Goal: Use online tool/utility: Utilize a website feature to perform a specific function

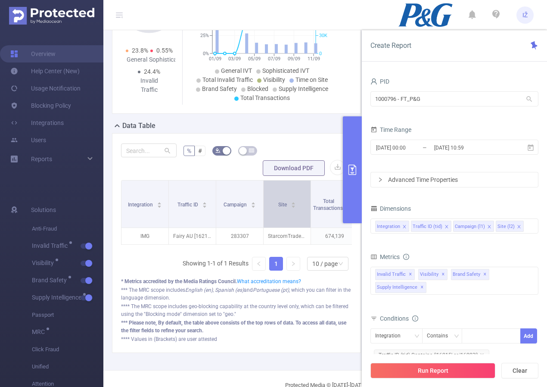
scroll to position [84, 0]
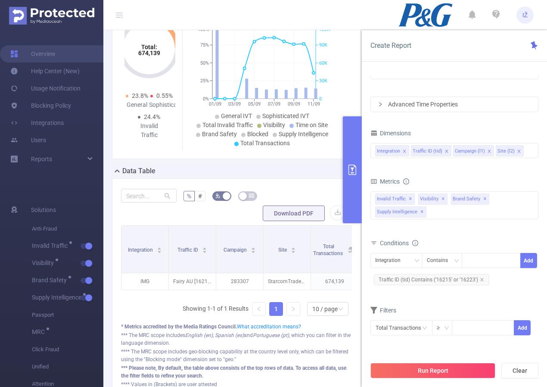
click at [350, 182] on button "primary" at bounding box center [352, 169] width 19 height 107
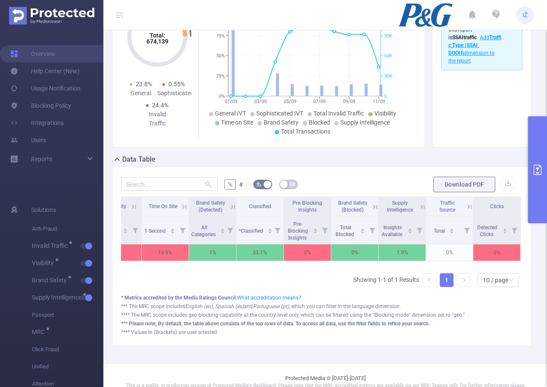
scroll to position [0, 0]
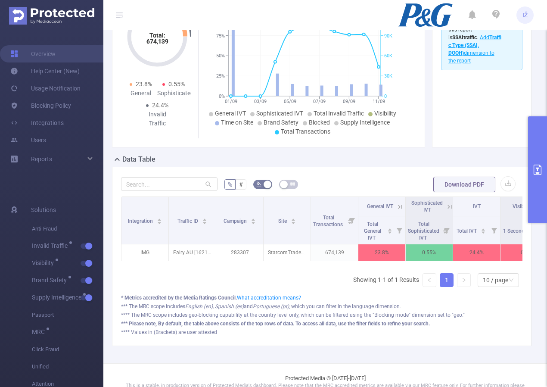
click at [543, 153] on button "primary" at bounding box center [537, 169] width 19 height 107
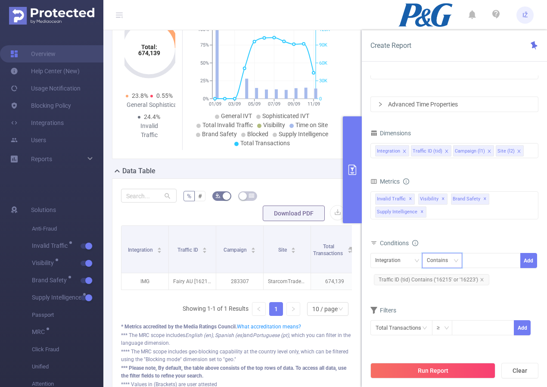
click at [445, 262] on div "Contains" at bounding box center [440, 260] width 27 height 14
click at [480, 260] on div at bounding box center [492, 260] width 50 height 14
type input "sdf"
click at [530, 259] on button "Add" at bounding box center [529, 260] width 17 height 15
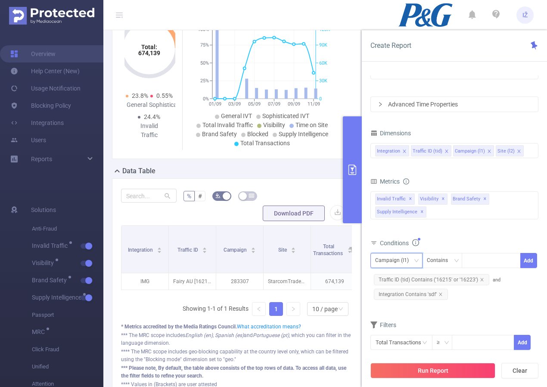
click at [415, 261] on icon "icon: down" at bounding box center [416, 260] width 5 height 5
click at [396, 273] on li "Integration" at bounding box center [397, 278] width 52 height 14
click at [479, 259] on div at bounding box center [492, 260] width 50 height 14
type input "sdfsdf"
click at [533, 258] on button "Add" at bounding box center [529, 260] width 17 height 15
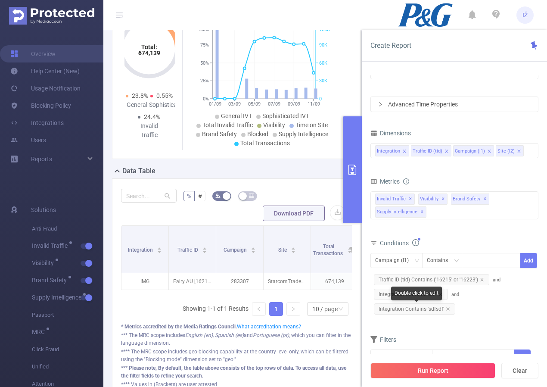
click at [449, 306] on span "Integration Contains 'sdfsdf'" at bounding box center [414, 308] width 81 height 11
click at [441, 293] on icon "icon: close" at bounding box center [441, 294] width 4 height 4
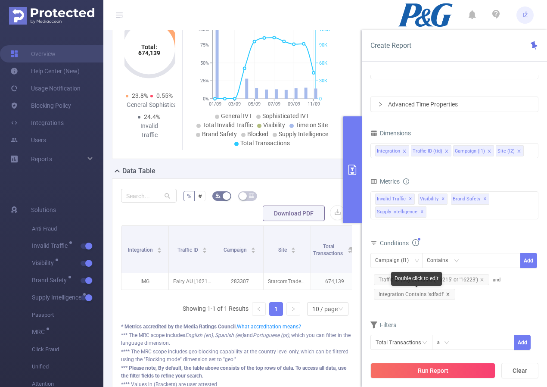
click at [447, 294] on icon "icon: close" at bounding box center [447, 294] width 3 height 3
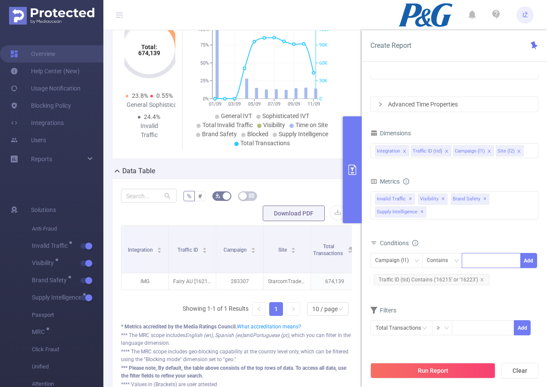
click at [479, 260] on div at bounding box center [492, 260] width 50 height 14
click at [409, 261] on div "Campaign (l1)" at bounding box center [395, 260] width 40 height 14
click at [394, 280] on li "Integration" at bounding box center [397, 278] width 52 height 14
click at [481, 262] on div at bounding box center [492, 260] width 50 height 14
click at [453, 260] on div "Contains" at bounding box center [442, 260] width 31 height 14
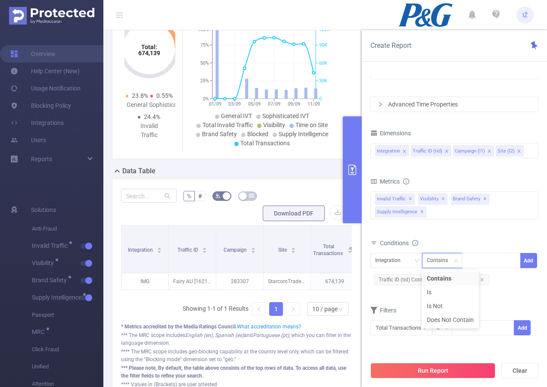
click at [492, 236] on div "Metrics Total General IVT Data Centers Disclosed Bots Known Crawlers Irregular …" at bounding box center [455, 205] width 168 height 61
click at [483, 258] on div at bounding box center [492, 260] width 50 height 14
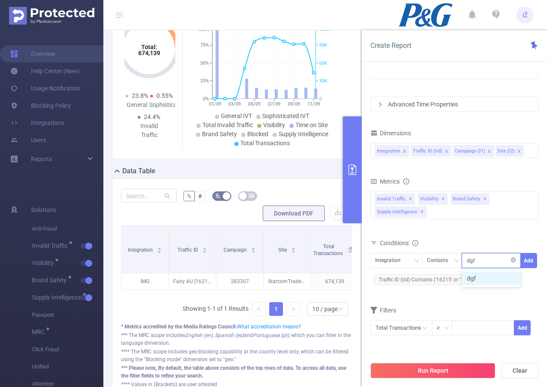
type input "dgfgd"
click at [485, 279] on li "dgfgd" at bounding box center [491, 278] width 59 height 14
type input "dgtrg"
click at [499, 273] on li "dgtrg" at bounding box center [491, 278] width 59 height 14
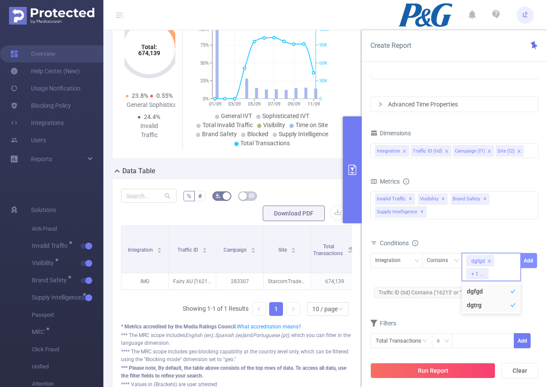
click at [532, 261] on button "Add" at bounding box center [529, 260] width 17 height 15
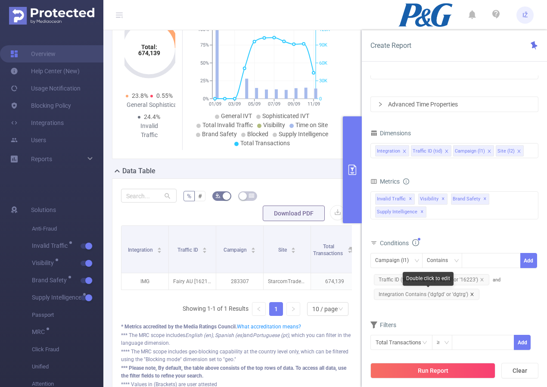
click at [471, 294] on icon "icon: close" at bounding box center [472, 294] width 4 height 4
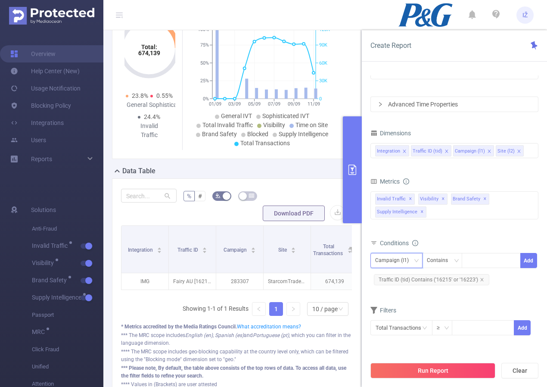
click at [413, 265] on div "Campaign (l1)" at bounding box center [395, 260] width 40 height 14
click at [486, 262] on div at bounding box center [492, 260] width 50 height 14
click at [419, 321] on input "text" at bounding box center [402, 327] width 62 height 15
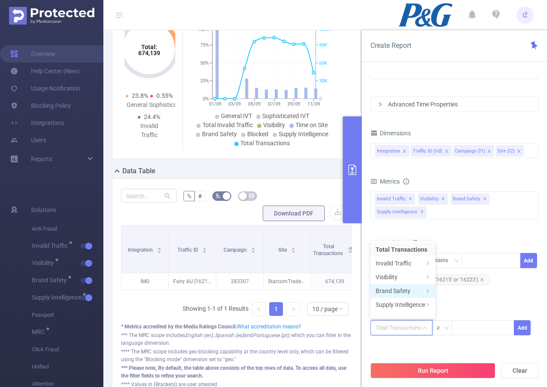
click at [416, 293] on li "Brand Safety" at bounding box center [403, 291] width 65 height 14
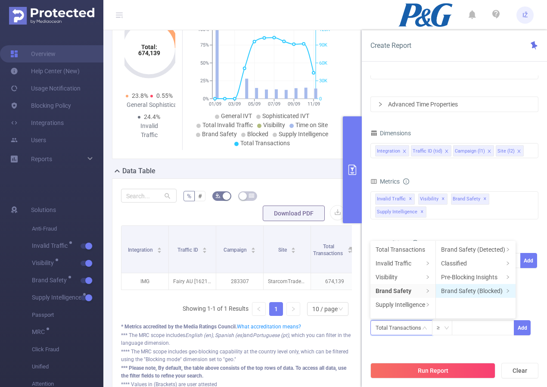
click at [491, 286] on li "Brand Safety (Blocked)" at bounding box center [476, 291] width 80 height 14
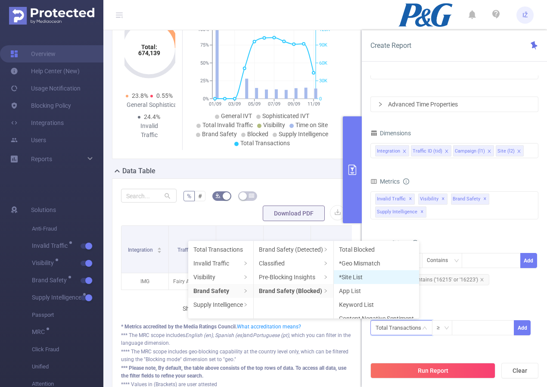
click at [367, 276] on li "*Site List" at bounding box center [376, 277] width 85 height 14
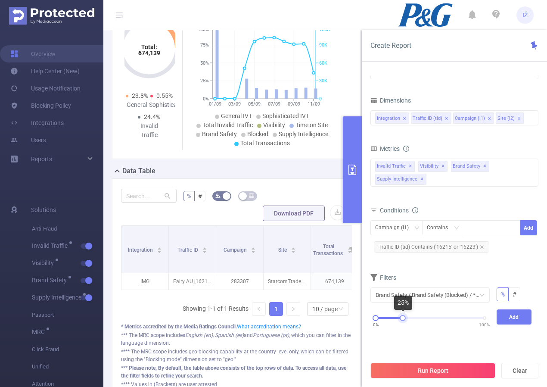
drag, startPoint x: 483, startPoint y: 316, endPoint x: 402, endPoint y: 319, distance: 81.9
click at [402, 319] on div at bounding box center [403, 318] width 6 height 6
click at [484, 227] on div at bounding box center [492, 228] width 50 height 14
click at [412, 229] on div "Campaign (l1)" at bounding box center [395, 228] width 40 height 14
click at [393, 287] on li "Site (l2)" at bounding box center [397, 287] width 52 height 14
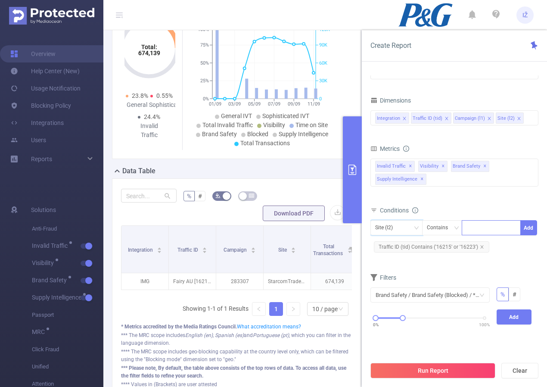
click at [478, 231] on div at bounding box center [492, 228] width 50 height 14
click at [457, 176] on div "Invalid Traffic ✕ Visibility ✕ Brand Safety ✕ Supply Intelligence ✕" at bounding box center [455, 173] width 168 height 28
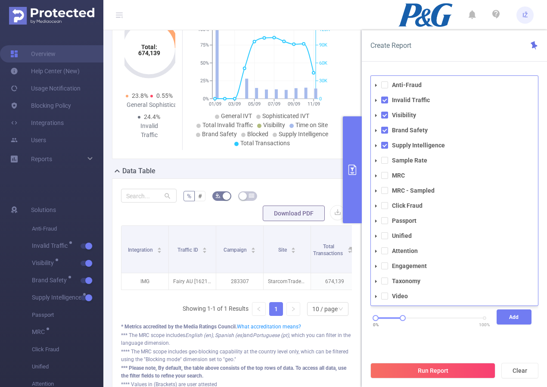
click at [379, 277] on span at bounding box center [376, 281] width 10 height 10
click at [385, 295] on icon "icon: caret-down" at bounding box center [384, 296] width 4 height 4
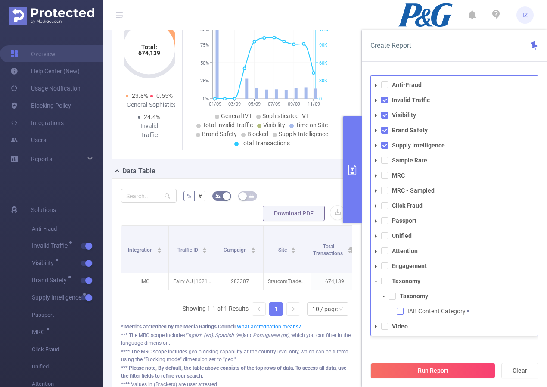
click at [400, 311] on span at bounding box center [400, 311] width 7 height 7
click at [464, 335] on div "Anti-Fraud Invalid Traffic Visibility Brand Safety Supply Intelligence Sample R…" at bounding box center [455, 205] width 168 height 261
click at [464, 340] on div "Brand Safety / Brand Safety (Blocked) / *Site List % # 0% 100% Add" at bounding box center [455, 314] width 168 height 57
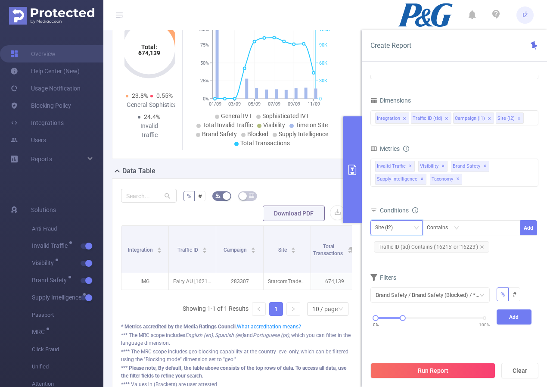
click at [416, 231] on div "Site (l2)" at bounding box center [396, 228] width 43 height 14
click at [493, 208] on div "Conditions" at bounding box center [455, 211] width 168 height 14
click at [447, 374] on button "Run Report" at bounding box center [433, 371] width 125 height 16
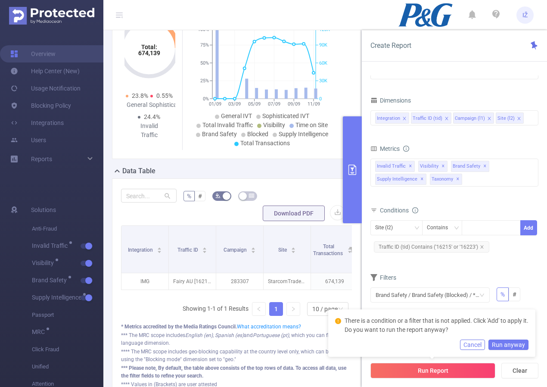
click at [484, 199] on div "Total General IVT Data Centers Disclosed Bots Known Crawlers Irregular Activity…" at bounding box center [455, 179] width 168 height 44
click at [489, 274] on div "Filters" at bounding box center [455, 278] width 168 height 14
click at [508, 345] on button "Run anyway" at bounding box center [509, 345] width 40 height 10
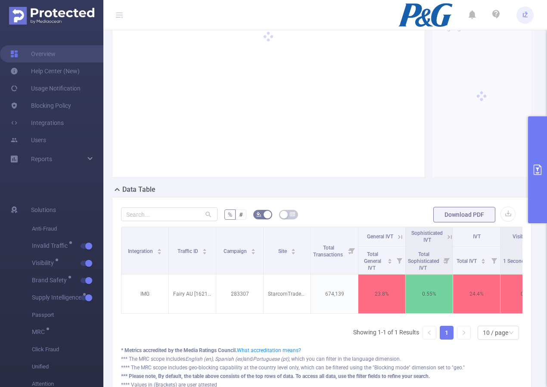
click at [539, 211] on button "primary" at bounding box center [537, 169] width 19 height 107
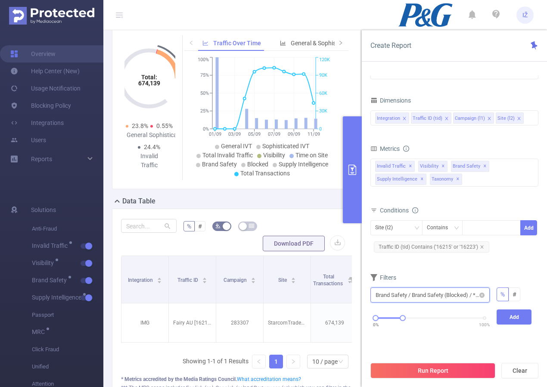
click at [479, 294] on input "text" at bounding box center [430, 294] width 119 height 15
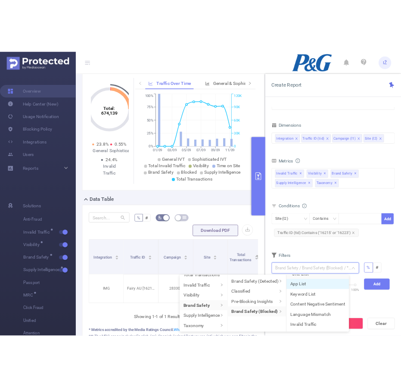
scroll to position [64, 0]
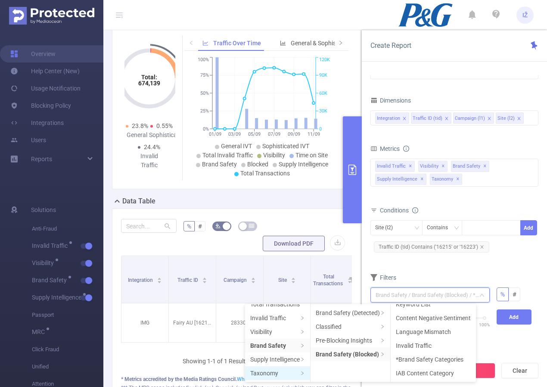
click at [280, 369] on li "Taxonomy" at bounding box center [277, 373] width 65 height 14
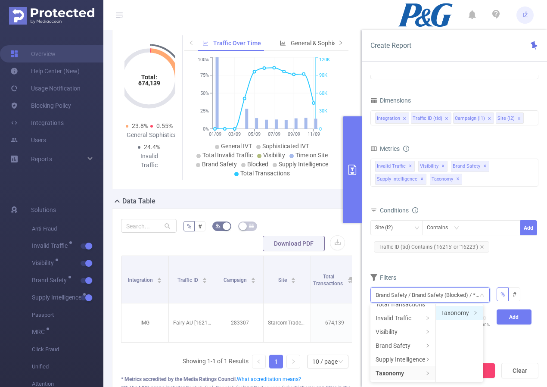
click at [478, 312] on icon "icon: right" at bounding box center [476, 313] width 4 height 4
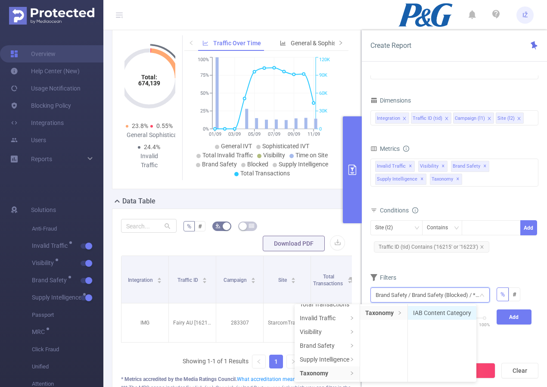
click at [451, 312] on li "IAB Content Category" at bounding box center [442, 313] width 69 height 14
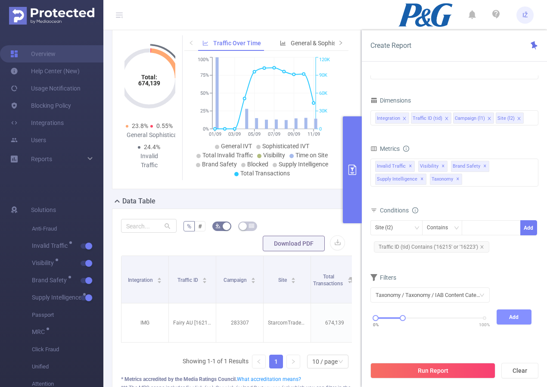
click at [515, 320] on button "Add" at bounding box center [514, 316] width 35 height 15
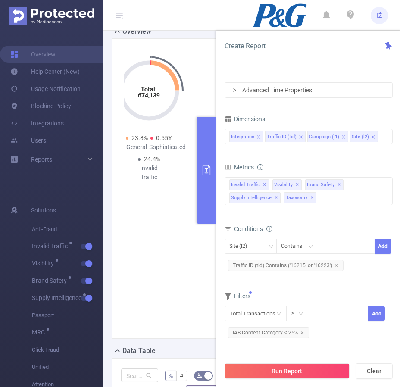
scroll to position [78, 0]
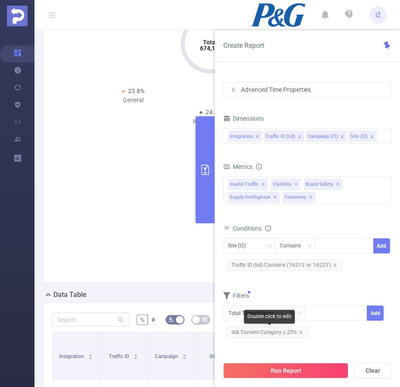
click at [302, 331] on span "IAB Content Category ≤ 25%" at bounding box center [267, 332] width 81 height 11
click at [300, 334] on span "IAB Content Category ≤ 25%" at bounding box center [267, 332] width 81 height 11
click at [299, 331] on icon "icon: close" at bounding box center [301, 332] width 4 height 4
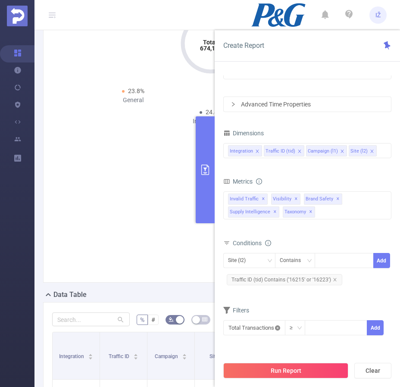
click at [280, 325] on icon "icon: close-circle" at bounding box center [277, 327] width 5 height 5
click at [266, 326] on input "text" at bounding box center [254, 327] width 62 height 15
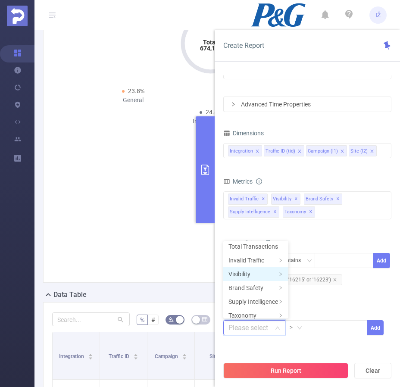
scroll to position [9, 0]
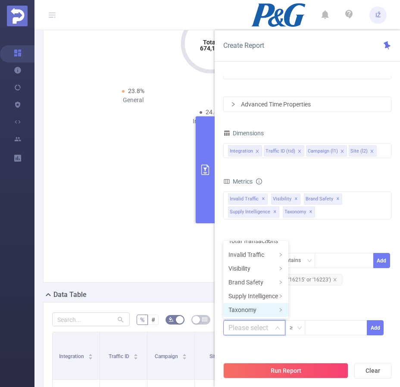
click at [259, 308] on li "Taxonomy" at bounding box center [255, 310] width 65 height 14
click at [319, 255] on li "Taxonomy" at bounding box center [312, 250] width 47 height 14
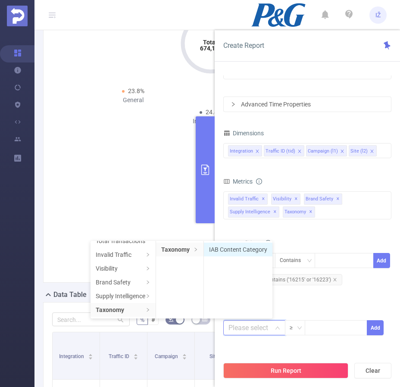
click at [238, 253] on li "IAB Content Category" at bounding box center [238, 250] width 69 height 14
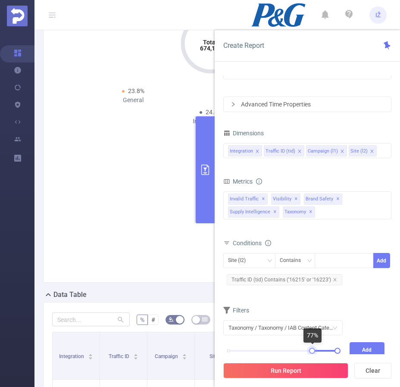
drag, startPoint x: 228, startPoint y: 350, endPoint x: 312, endPoint y: 350, distance: 84.0
click at [312, 350] on div at bounding box center [312, 351] width 6 height 6
click at [367, 347] on button "Add" at bounding box center [366, 349] width 35 height 15
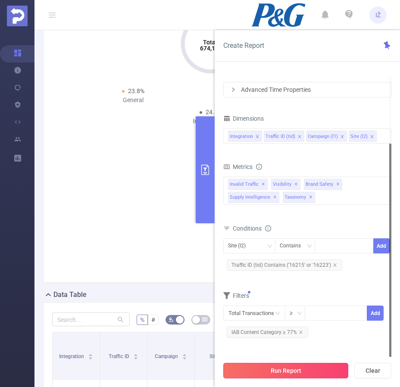
click at [301, 371] on button "Run Report" at bounding box center [285, 371] width 125 height 16
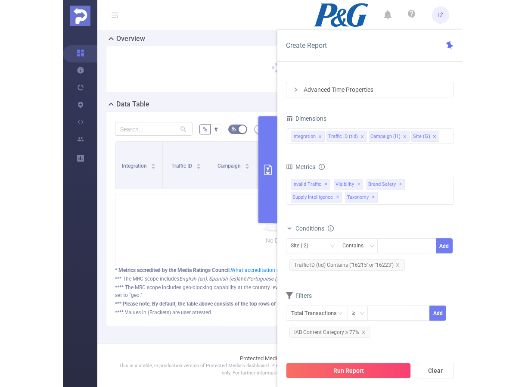
scroll to position [41, 0]
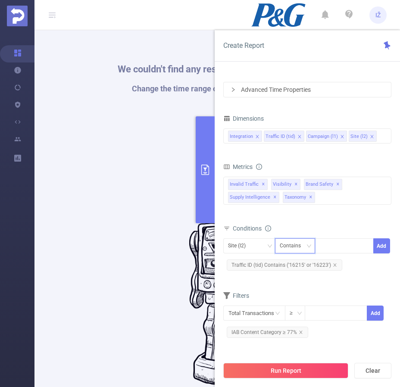
click at [305, 247] on div "Contains" at bounding box center [293, 246] width 27 height 14
click at [292, 279] on li "Is" at bounding box center [302, 278] width 57 height 14
click at [334, 244] on div at bounding box center [344, 246] width 50 height 14
type input "34"
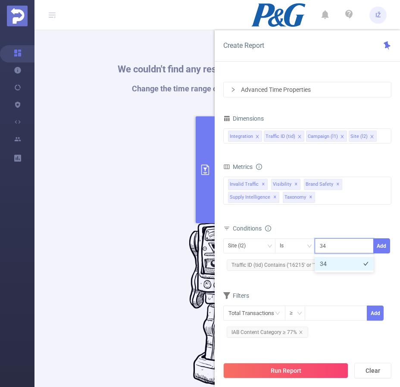
click at [333, 262] on li "34" at bounding box center [344, 264] width 59 height 14
type input "54"
click at [335, 259] on li "54" at bounding box center [344, 264] width 59 height 14
click at [380, 246] on button "Add" at bounding box center [381, 245] width 17 height 15
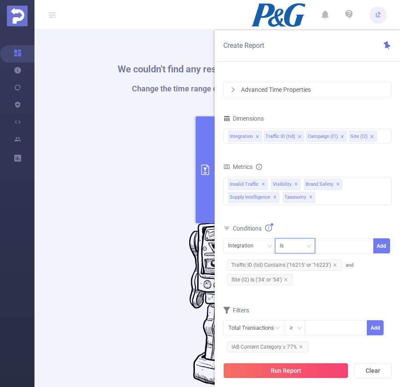
click at [294, 246] on div "Is" at bounding box center [295, 246] width 31 height 14
click at [293, 293] on li "Is Not" at bounding box center [302, 291] width 57 height 14
click at [340, 242] on div at bounding box center [344, 246] width 50 height 14
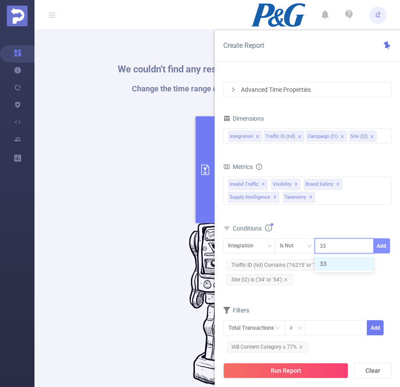
type input "33"
click at [381, 246] on button "Add" at bounding box center [381, 245] width 17 height 15
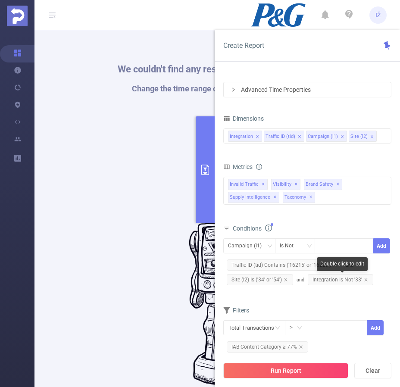
drag, startPoint x: 365, startPoint y: 280, endPoint x: 363, endPoint y: 275, distance: 5.6
click at [365, 280] on icon "icon: close" at bounding box center [365, 279] width 3 height 3
click at [334, 246] on div at bounding box center [344, 246] width 50 height 14
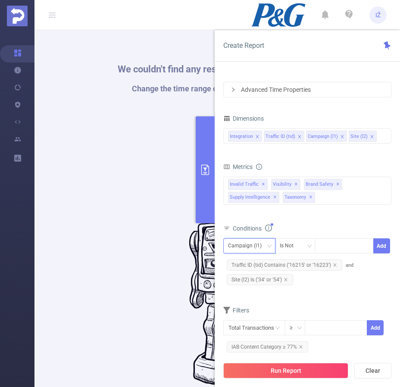
click at [262, 249] on div "Campaign (l1)" at bounding box center [248, 246] width 40 height 14
click at [257, 265] on li "Integration" at bounding box center [249, 264] width 52 height 14
click at [334, 245] on div at bounding box center [344, 246] width 50 height 14
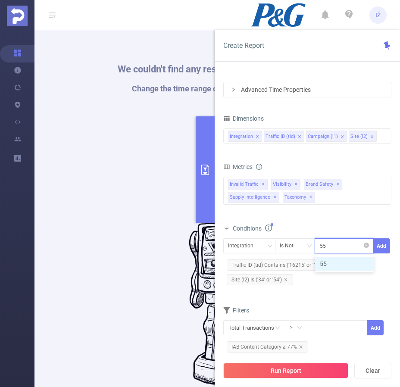
type input "555"
click at [339, 261] on li "555" at bounding box center [344, 264] width 59 height 14
click at [352, 244] on div "555" at bounding box center [344, 246] width 50 height 14
type input "43"
click at [346, 263] on li "43" at bounding box center [344, 264] width 59 height 14
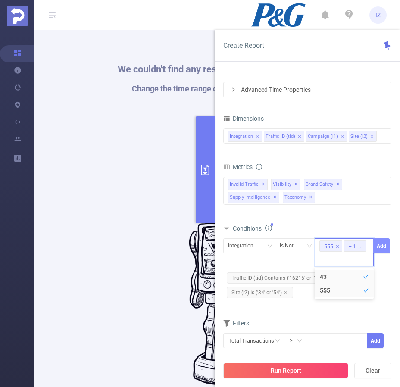
click at [386, 244] on button "Add" at bounding box center [381, 245] width 17 height 15
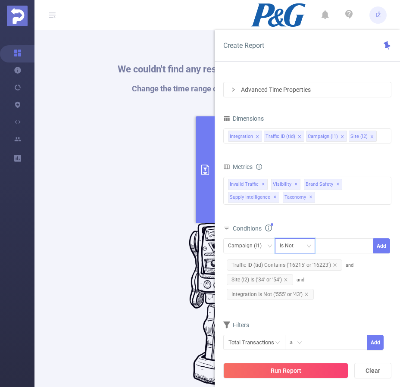
click at [306, 246] on icon "icon: down" at bounding box center [308, 245] width 5 height 5
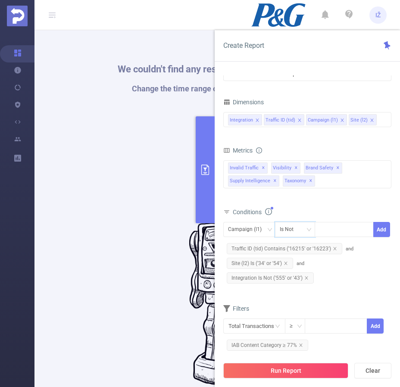
click at [206, 165] on icon "primary" at bounding box center [205, 170] width 8 height 10
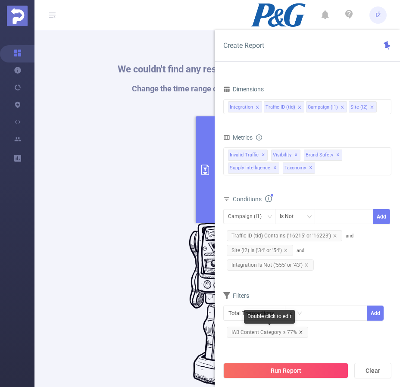
click at [301, 331] on icon "icon: close" at bounding box center [300, 332] width 3 height 3
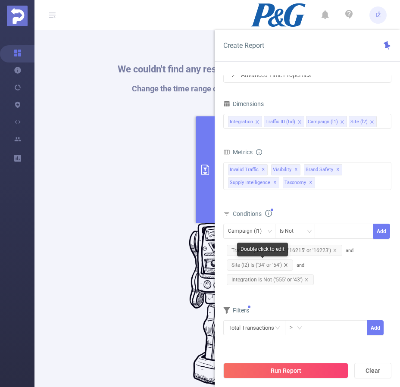
click at [287, 265] on icon "icon: close" at bounding box center [286, 265] width 4 height 4
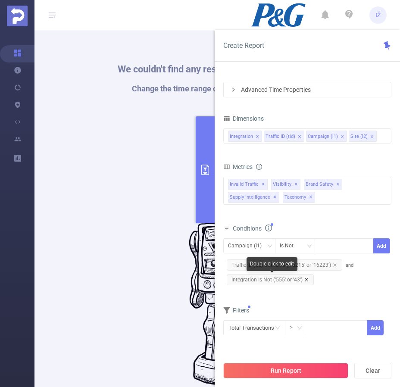
click at [304, 279] on icon "icon: close" at bounding box center [306, 280] width 4 height 4
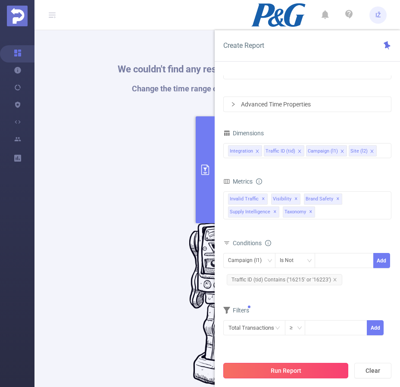
click at [312, 363] on button "Run Report" at bounding box center [285, 371] width 125 height 16
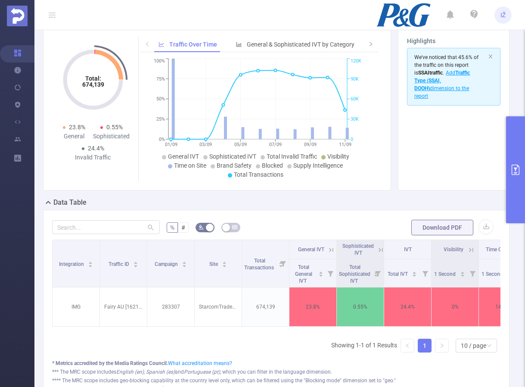
click at [512, 198] on button "primary" at bounding box center [515, 169] width 19 height 107
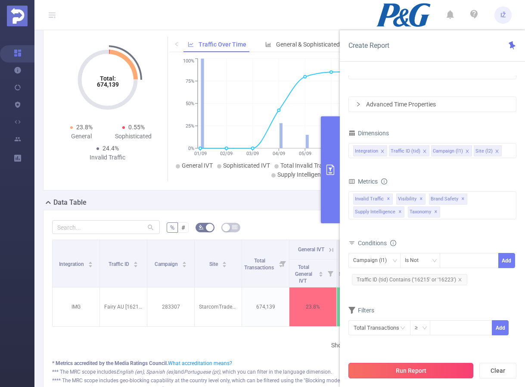
click at [441, 370] on button "Run Report" at bounding box center [411, 371] width 125 height 16
